Goal: Task Accomplishment & Management: Use online tool/utility

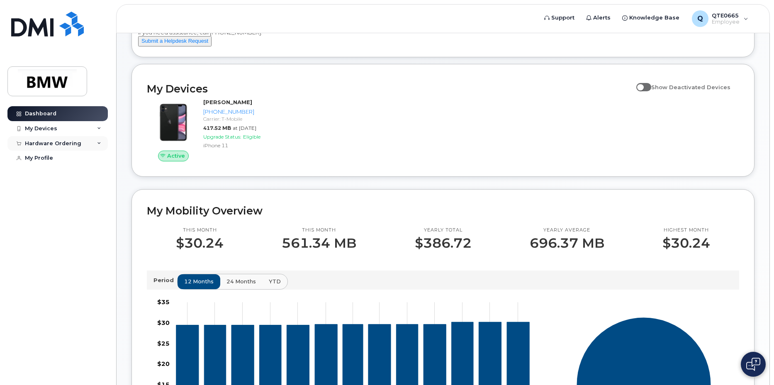
scroll to position [41, 0]
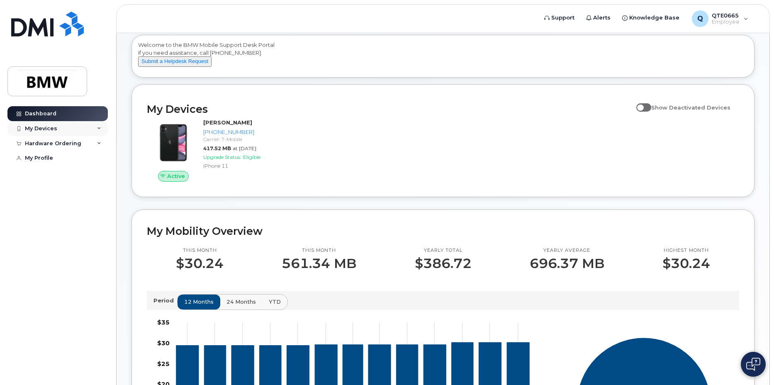
click at [65, 130] on div "My Devices" at bounding box center [57, 128] width 100 height 15
click at [64, 166] on div "([PERSON_NAME])" at bounding box center [76, 166] width 51 height 7
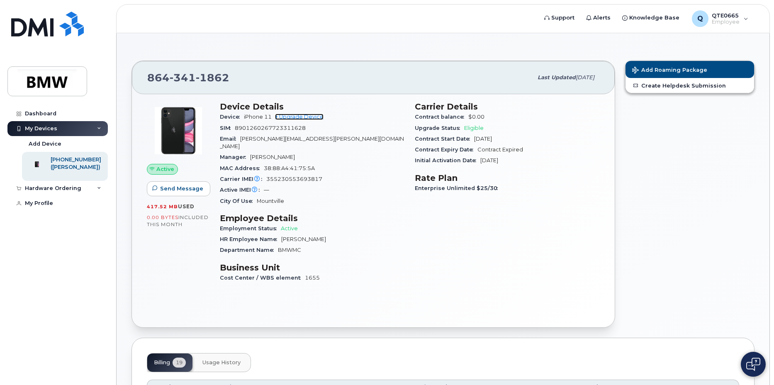
click at [306, 114] on link "+ Upgrade Device" at bounding box center [299, 117] width 49 height 6
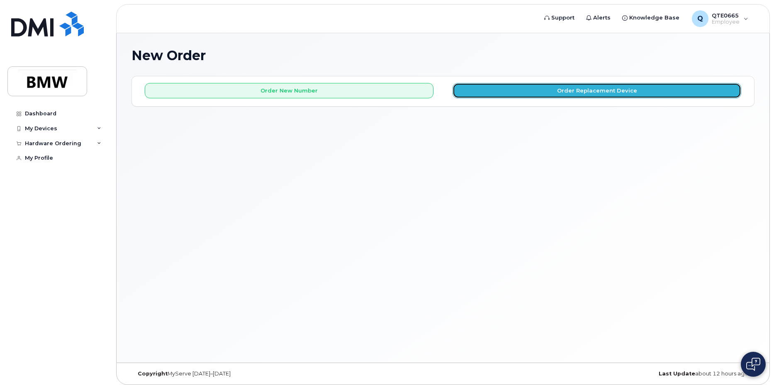
click at [506, 90] on button "Order Replacement Device" at bounding box center [597, 90] width 289 height 15
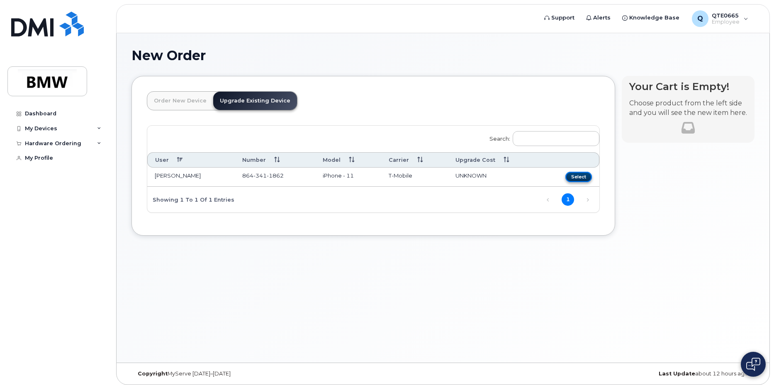
click at [578, 179] on button "Select" at bounding box center [578, 177] width 27 height 10
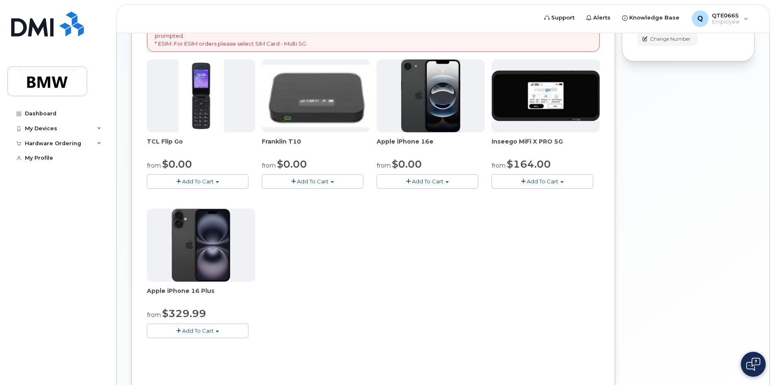
scroll to position [124, 0]
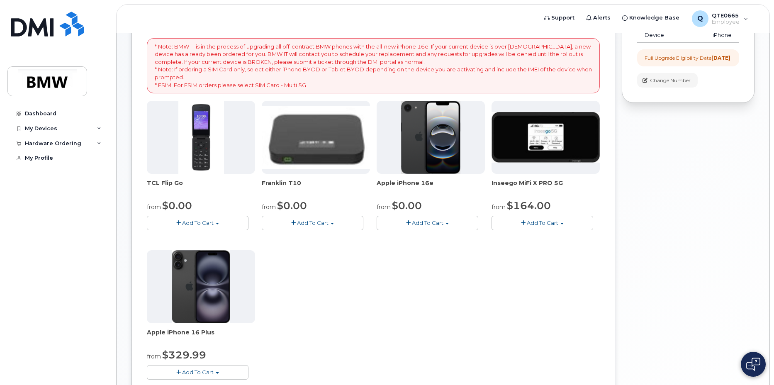
click at [308, 153] on img at bounding box center [316, 137] width 108 height 63
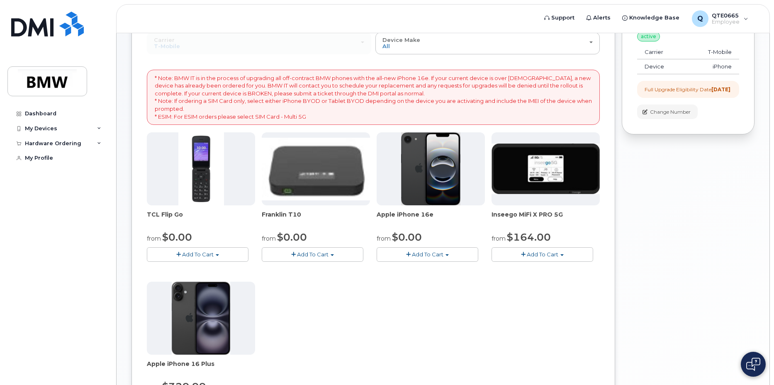
scroll to position [41, 0]
